Goal: Task Accomplishment & Management: Manage account settings

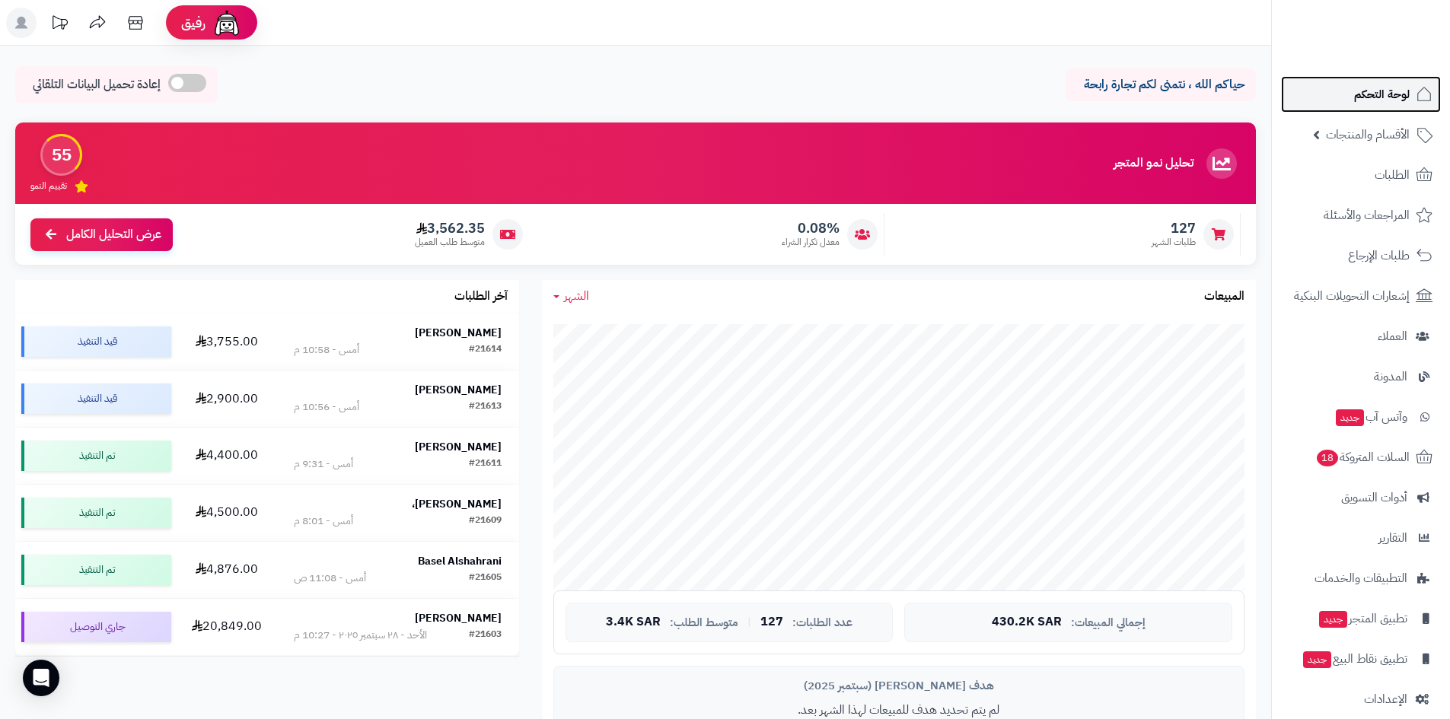
click at [1327, 100] on link "لوحة التحكم" at bounding box center [1361, 94] width 160 height 37
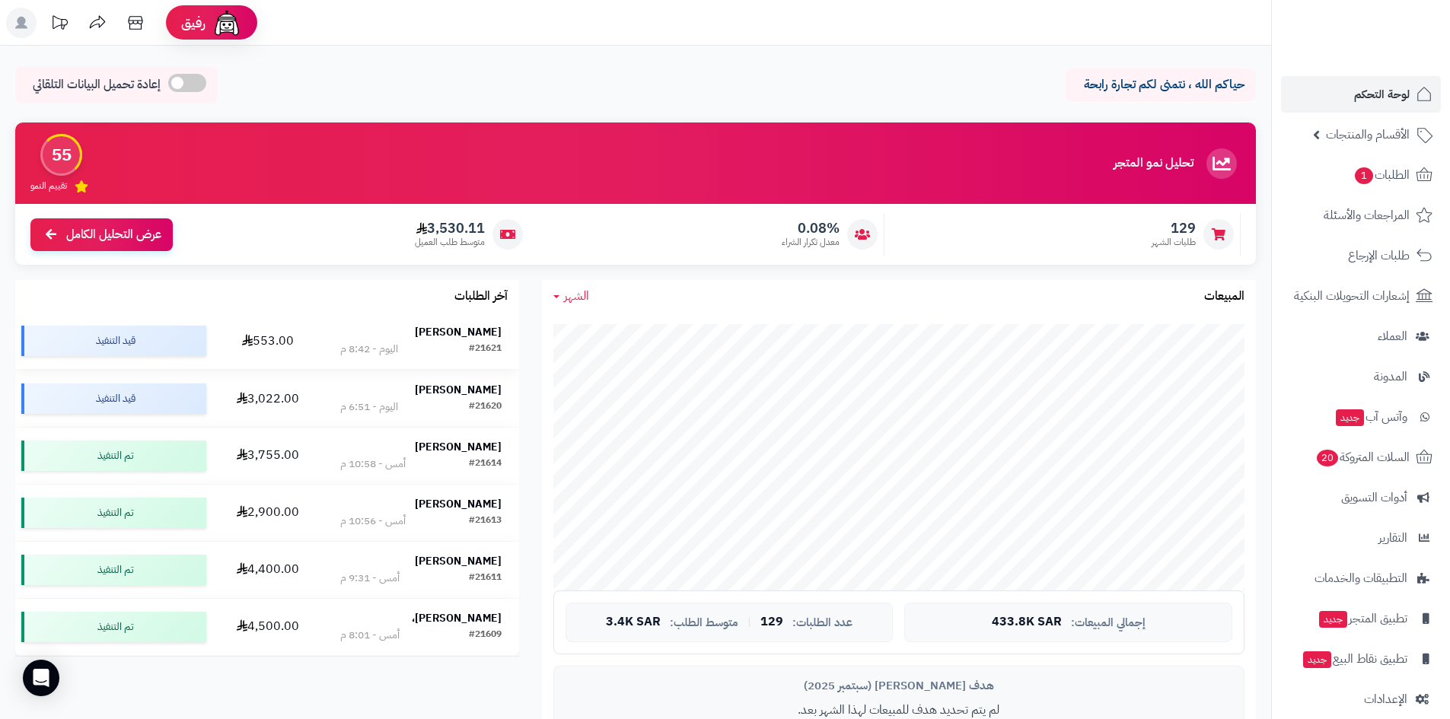
click at [465, 325] on strong "[PERSON_NAME]" at bounding box center [458, 332] width 87 height 16
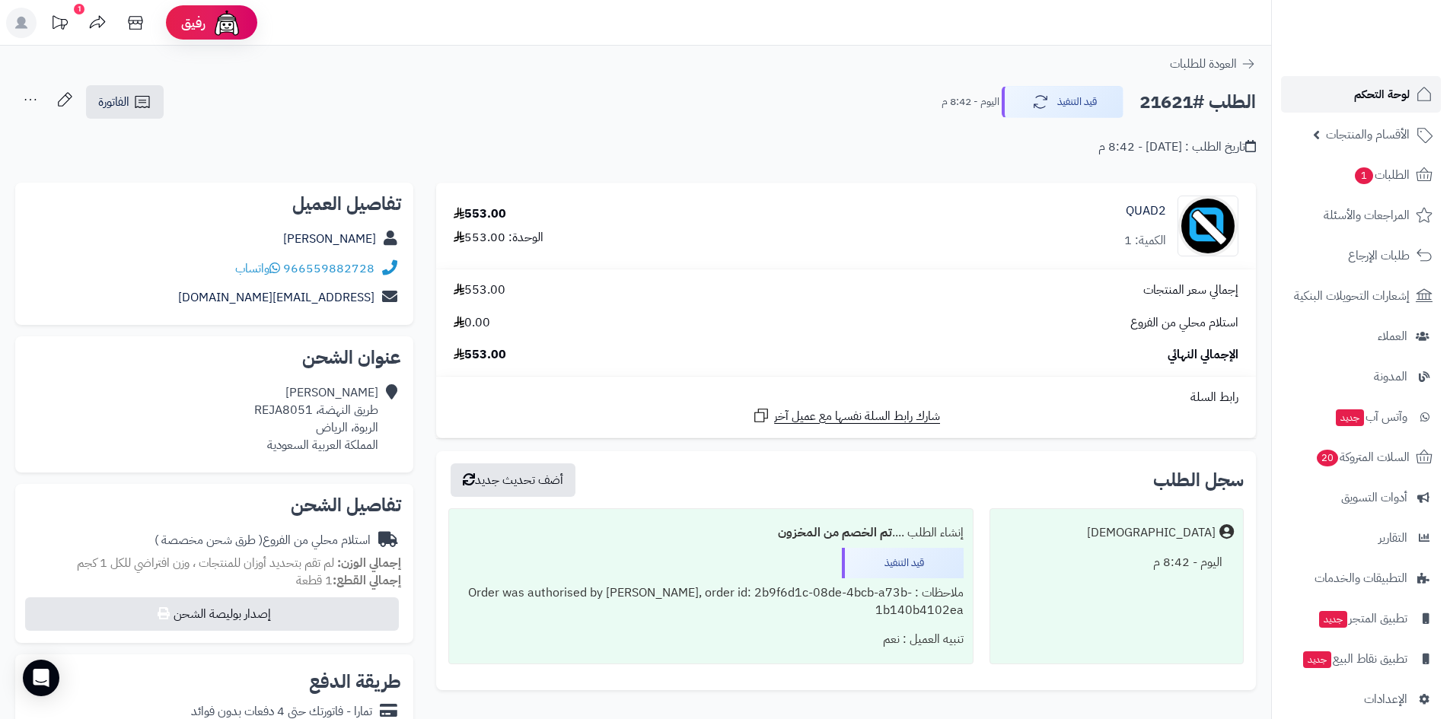
click at [1374, 87] on span "لوحة التحكم" at bounding box center [1382, 94] width 56 height 21
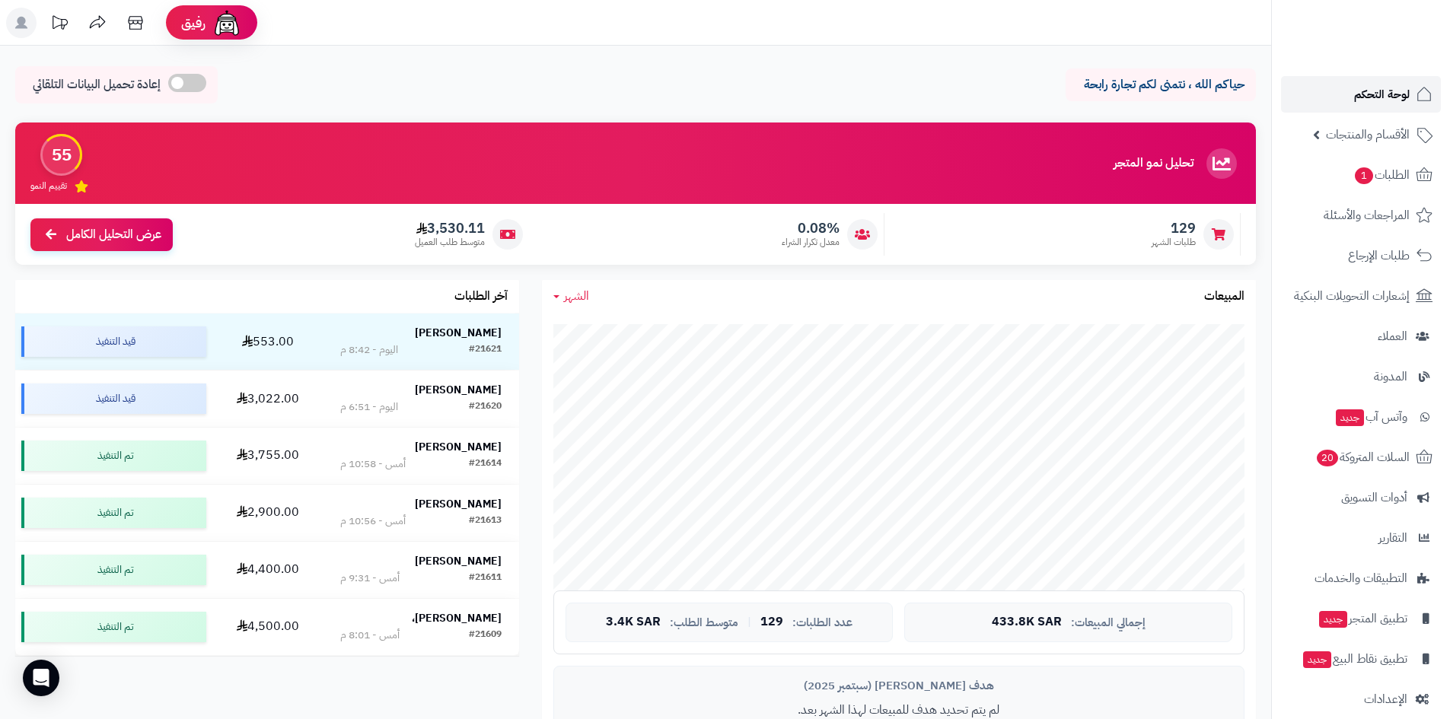
click at [1341, 101] on link "لوحة التحكم" at bounding box center [1361, 94] width 160 height 37
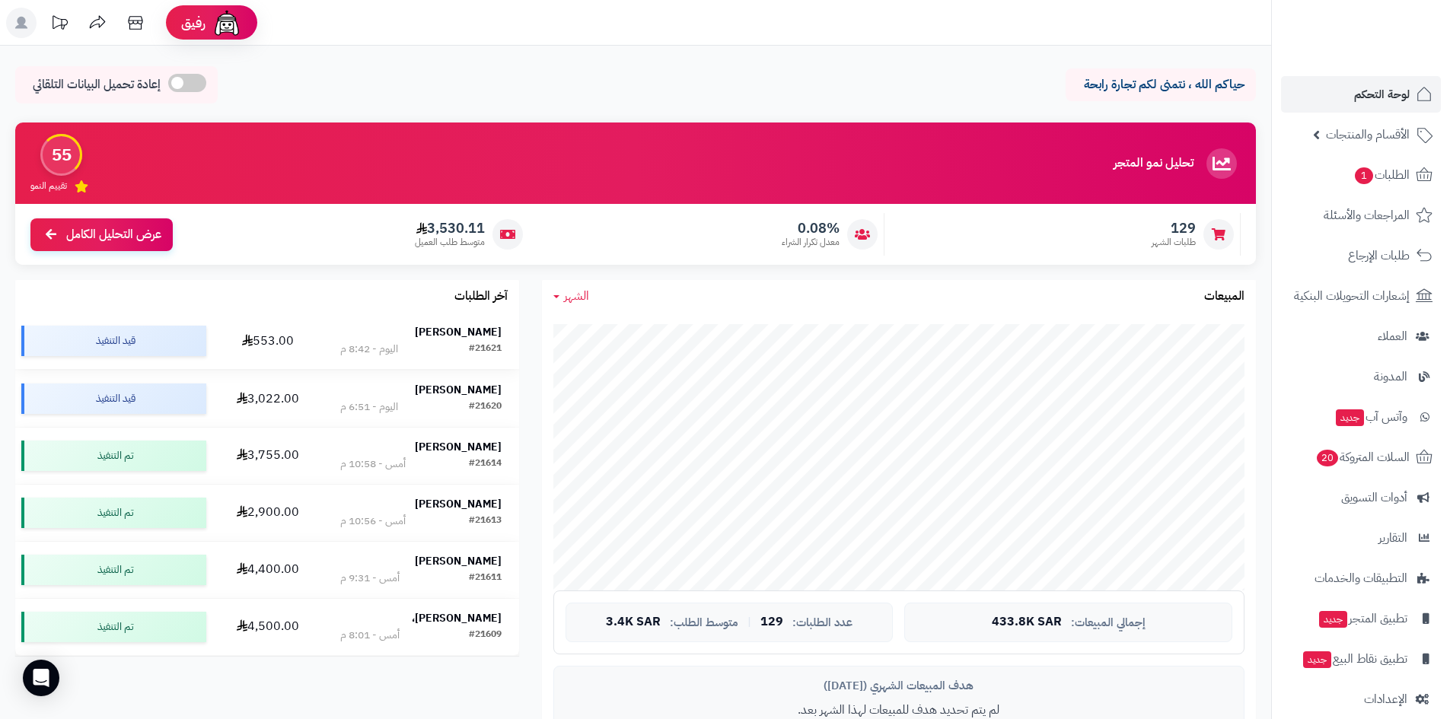
click at [470, 329] on strong "[PERSON_NAME]" at bounding box center [458, 332] width 87 height 16
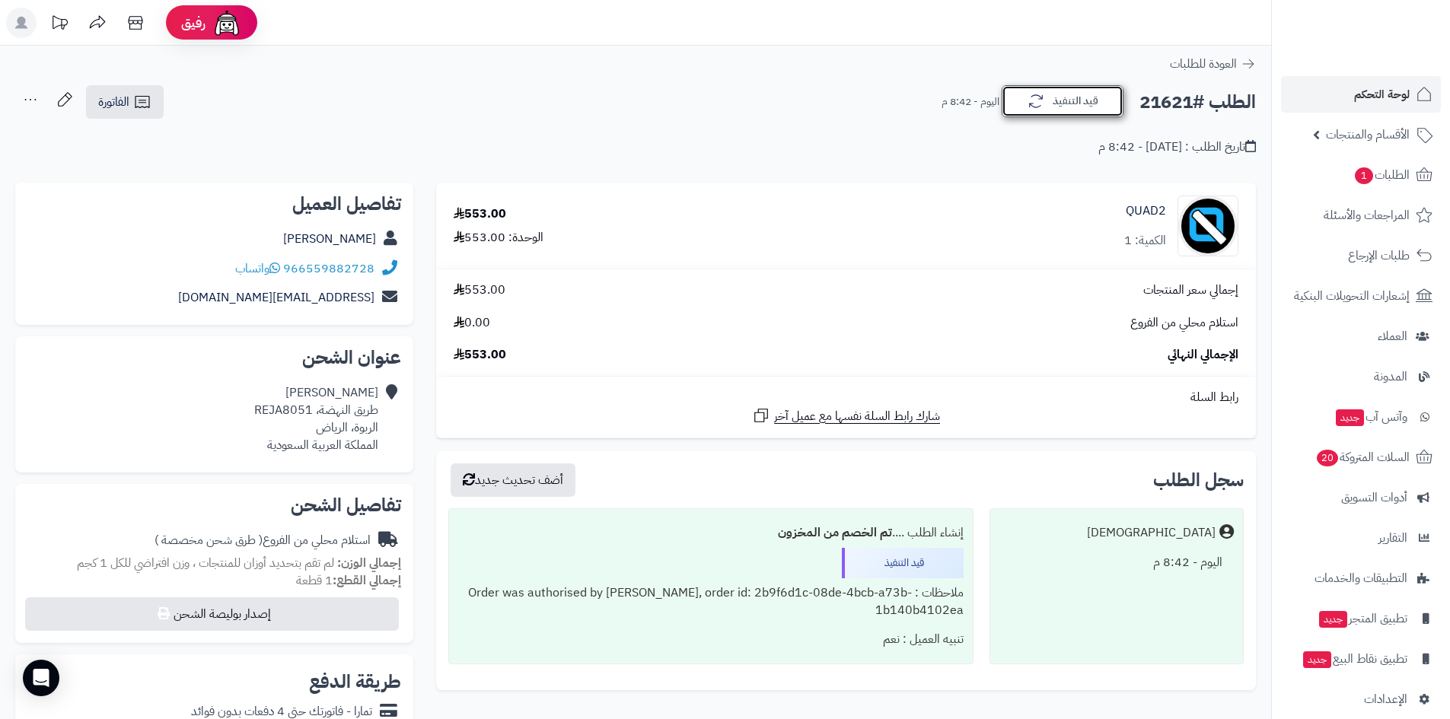
click at [1044, 107] on icon "button" at bounding box center [1036, 101] width 18 height 18
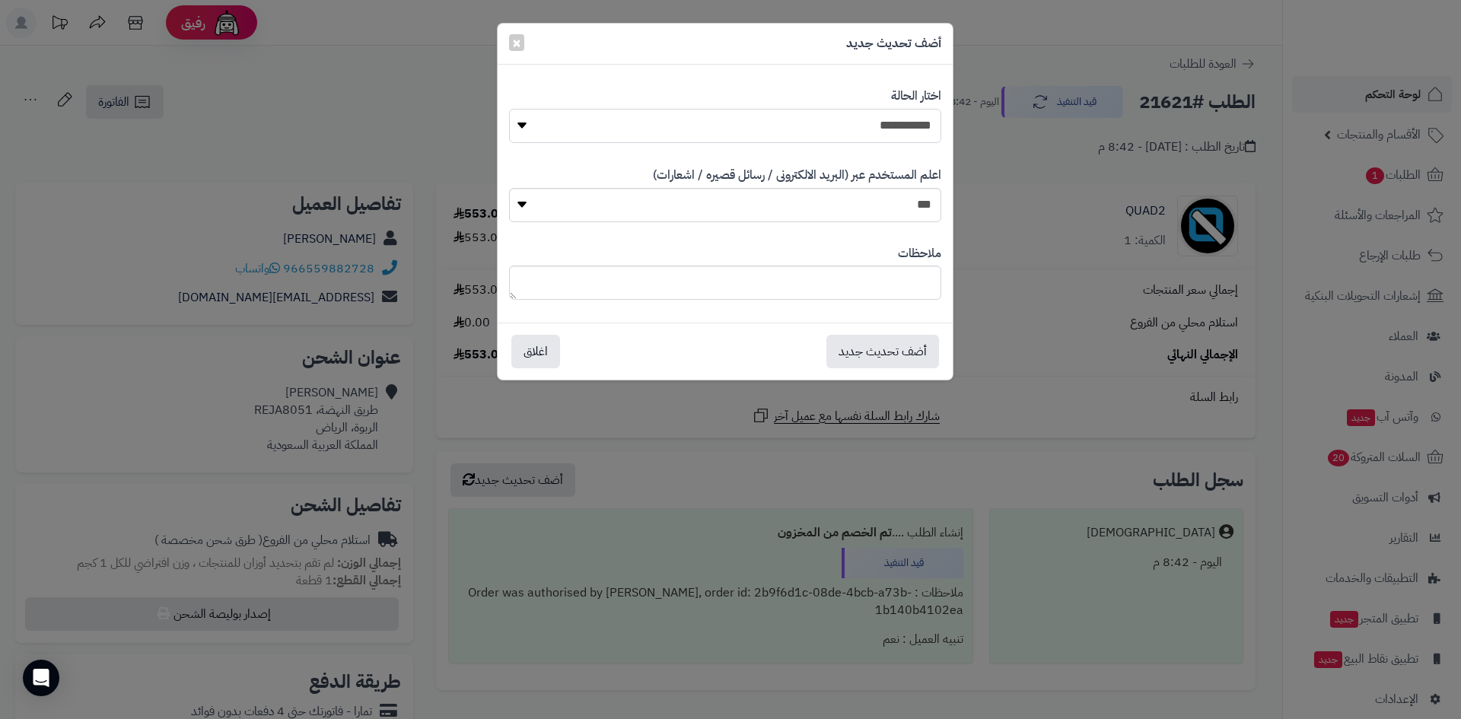
click at [824, 134] on select "**********" at bounding box center [725, 126] width 432 height 34
select select "*"
click at [509, 109] on select "**********" at bounding box center [725, 126] width 432 height 34
click at [879, 344] on button "أضف تحديث جديد" at bounding box center [883, 350] width 113 height 33
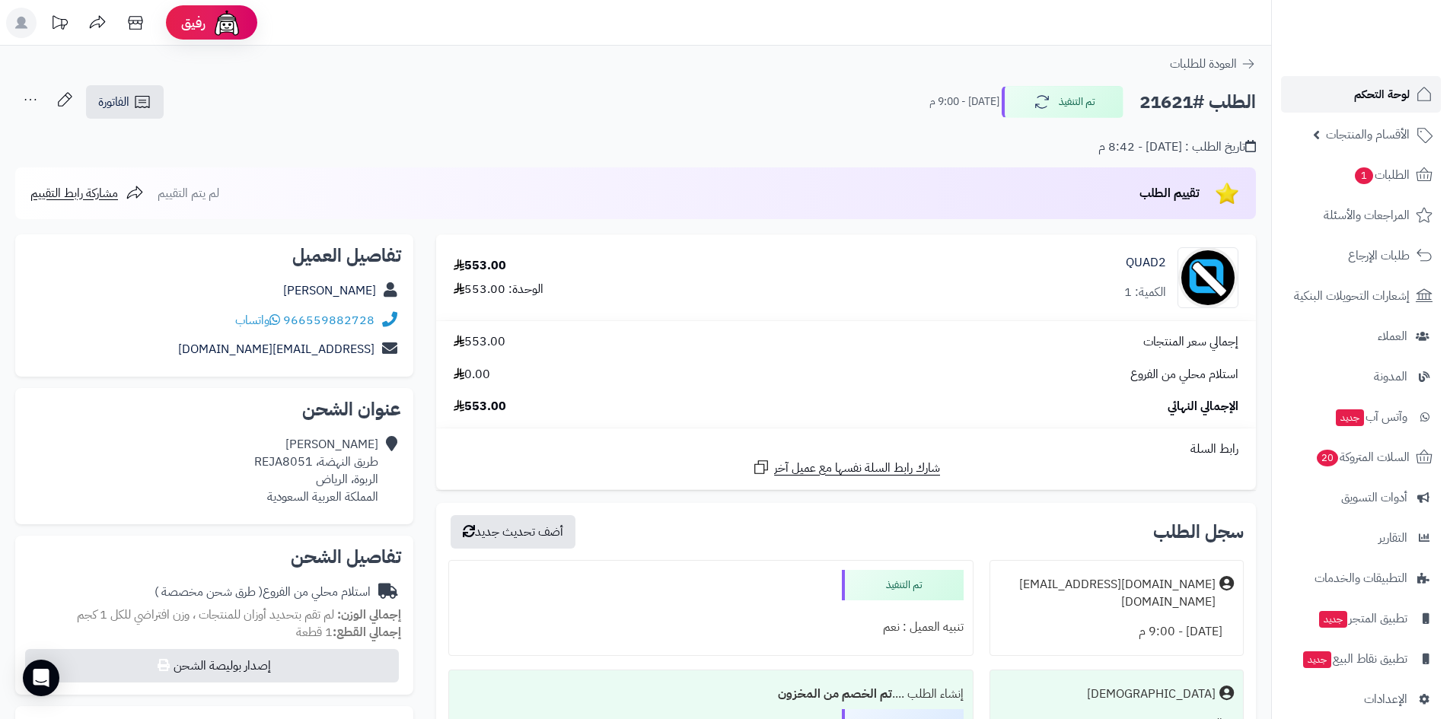
click at [1384, 94] on span "لوحة التحكم" at bounding box center [1382, 94] width 56 height 21
